Goal: Use online tool/utility: Utilize a website feature to perform a specific function

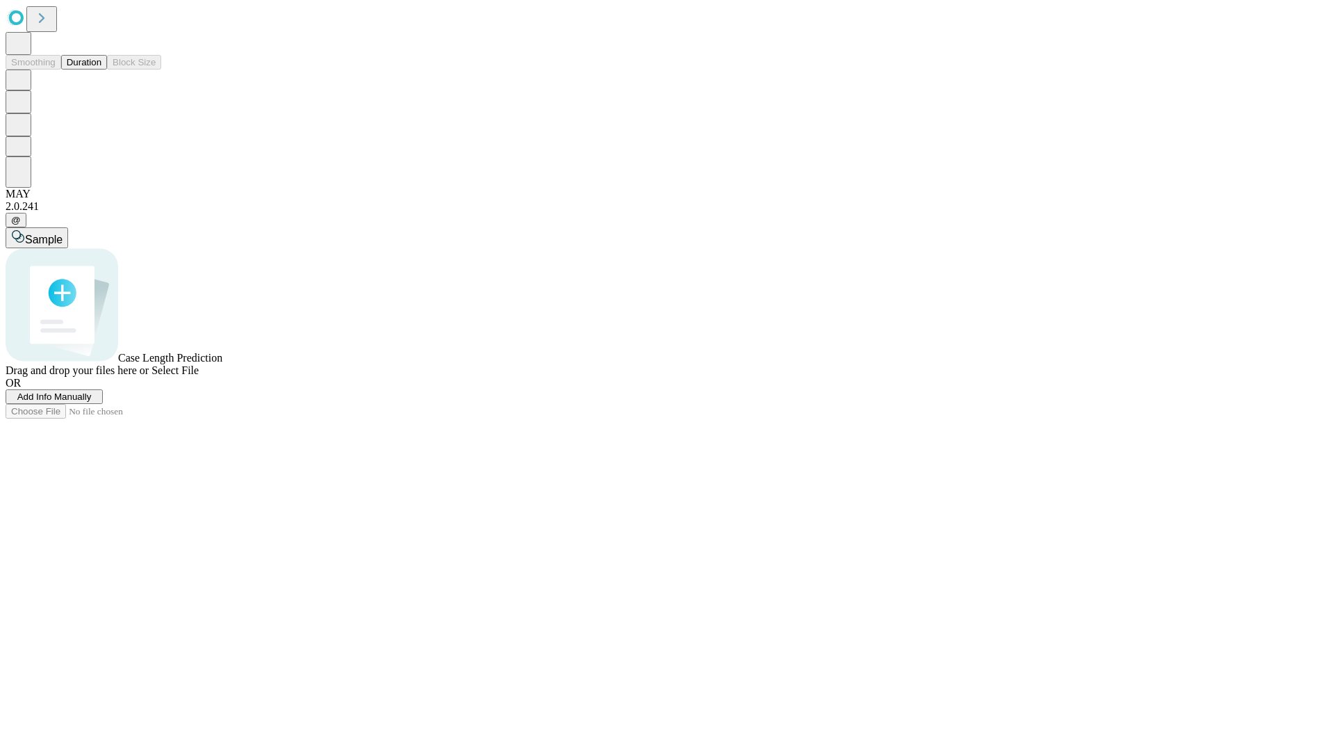
click at [101, 69] on button "Duration" at bounding box center [84, 62] width 46 height 15
click at [92, 402] on span "Add Info Manually" at bounding box center [54, 396] width 74 height 10
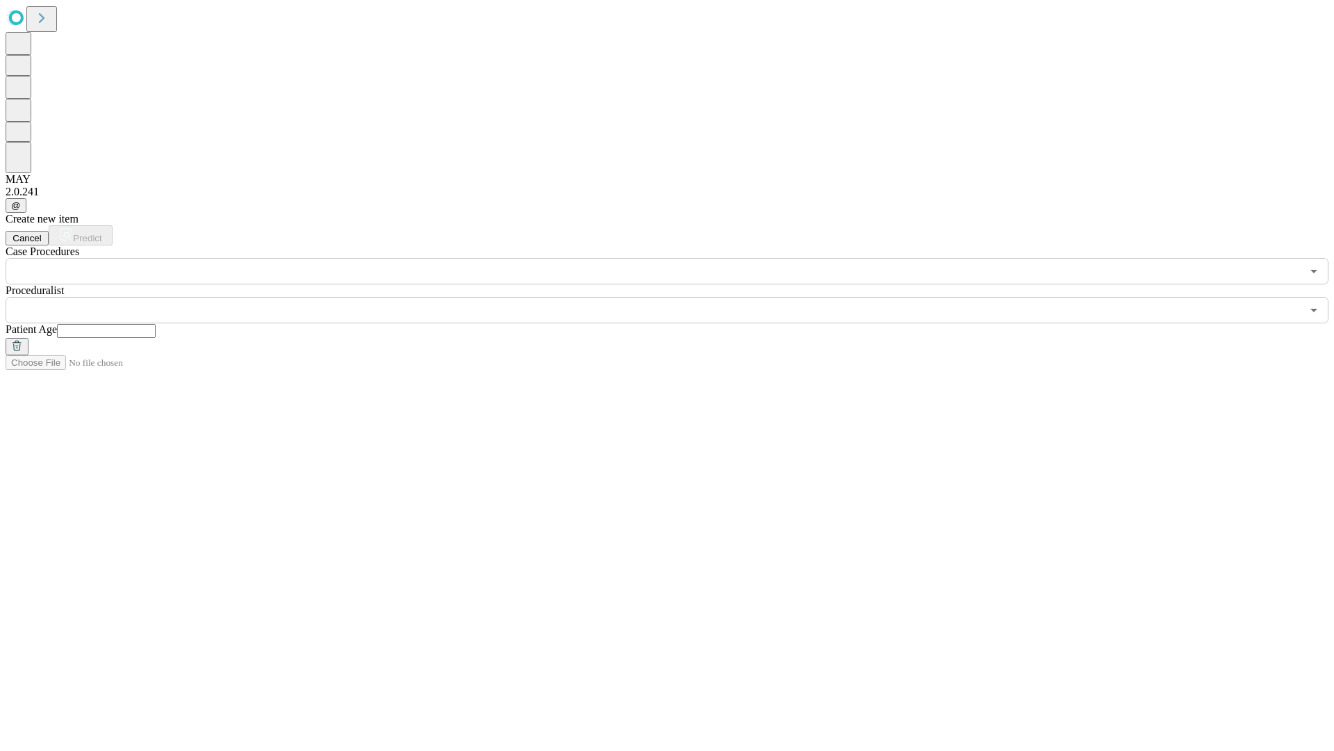
click at [156, 324] on input "text" at bounding box center [106, 331] width 99 height 14
type input "**"
click at [677, 297] on input "text" at bounding box center [654, 310] width 1296 height 26
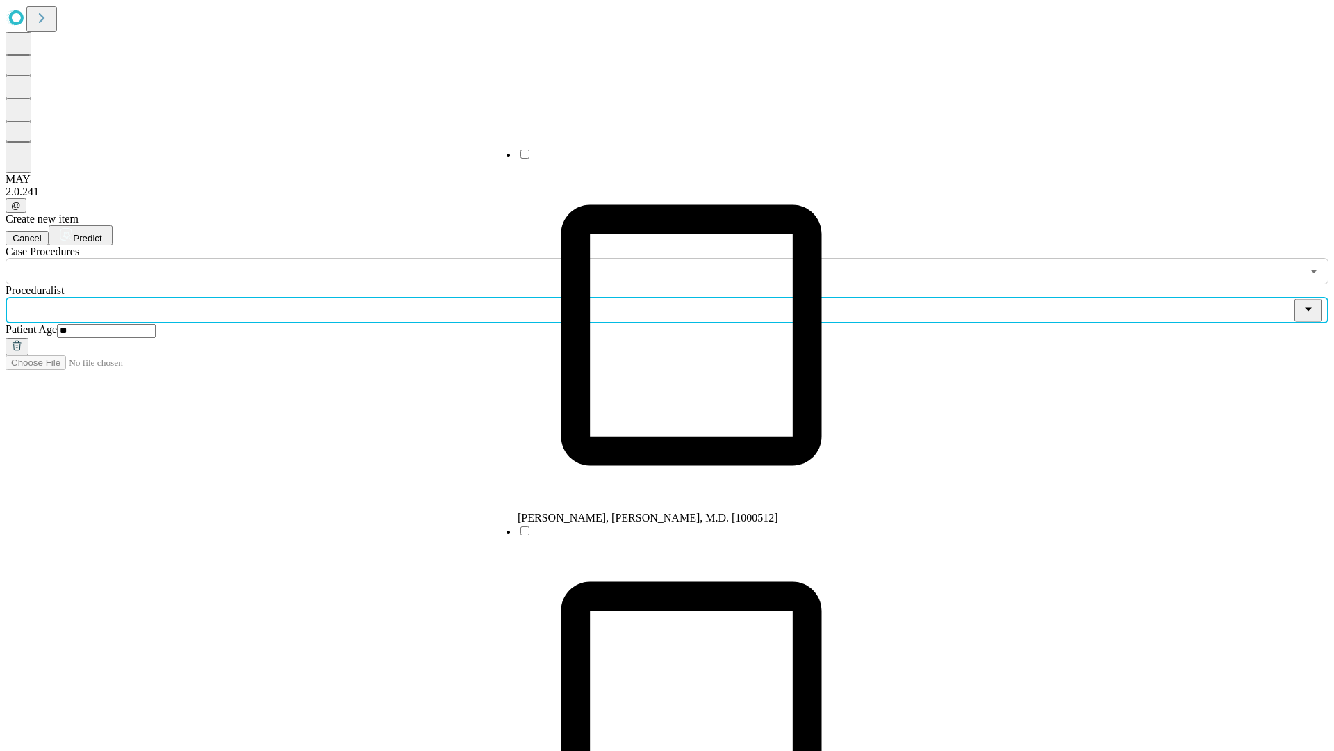
click at [678, 159] on li "[PERSON_NAME], [PERSON_NAME], M.D. [1000512]" at bounding box center [691, 335] width 347 height 377
click at [292, 258] on input "text" at bounding box center [654, 271] width 1296 height 26
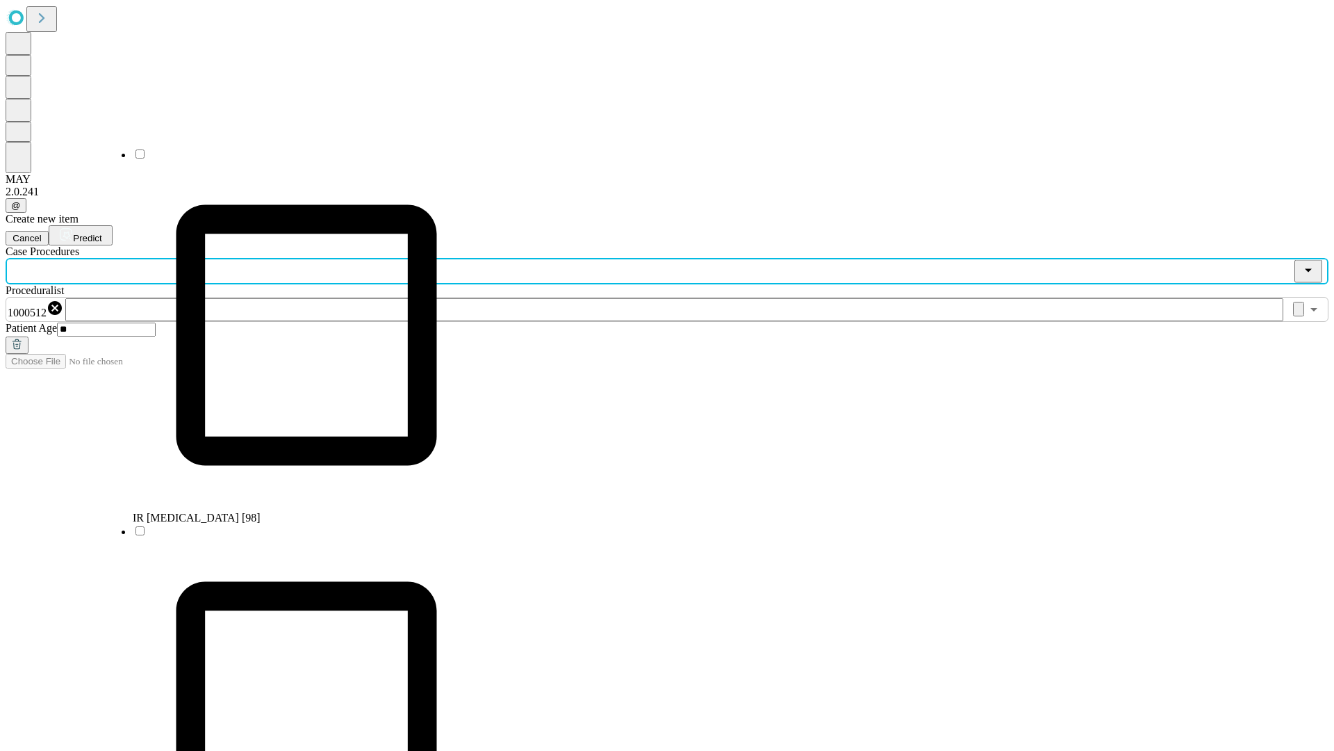
click at [293, 159] on li "IR [MEDICAL_DATA] [98]" at bounding box center [306, 335] width 347 height 377
click at [101, 233] on span "Predict" at bounding box center [87, 238] width 28 height 10
